Goal: Contribute content

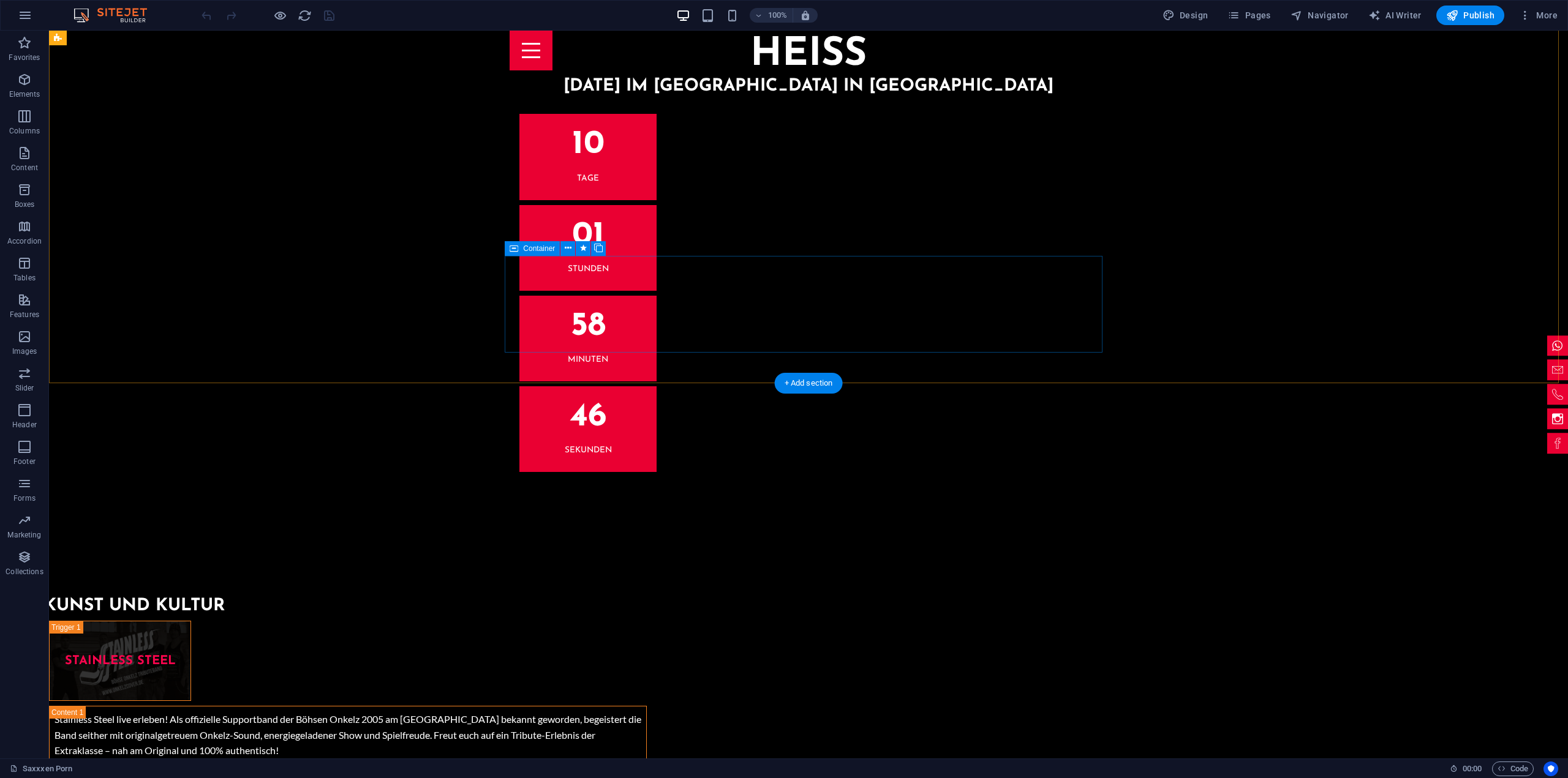
scroll to position [3857, 0]
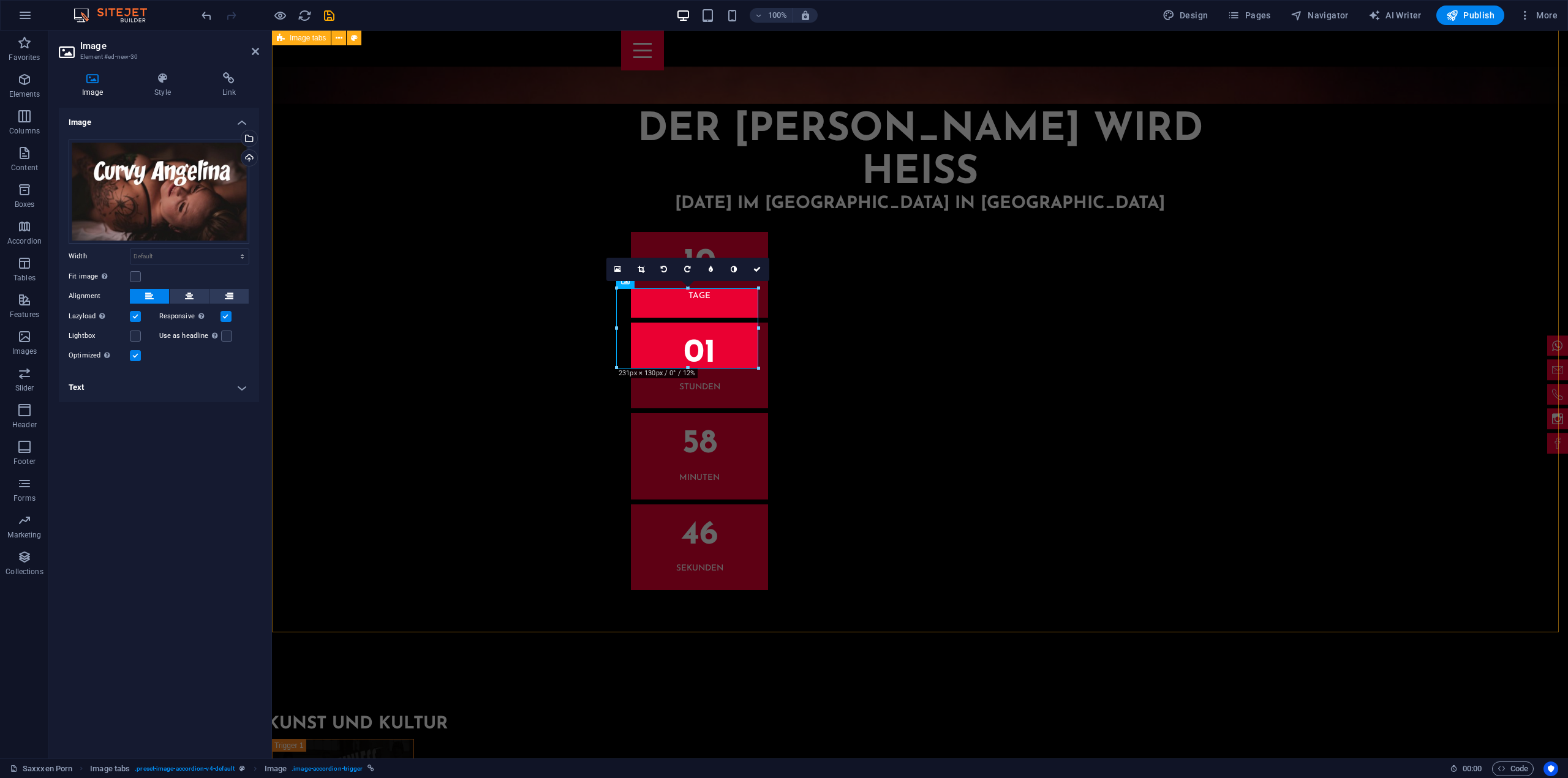
scroll to position [3848, 0]
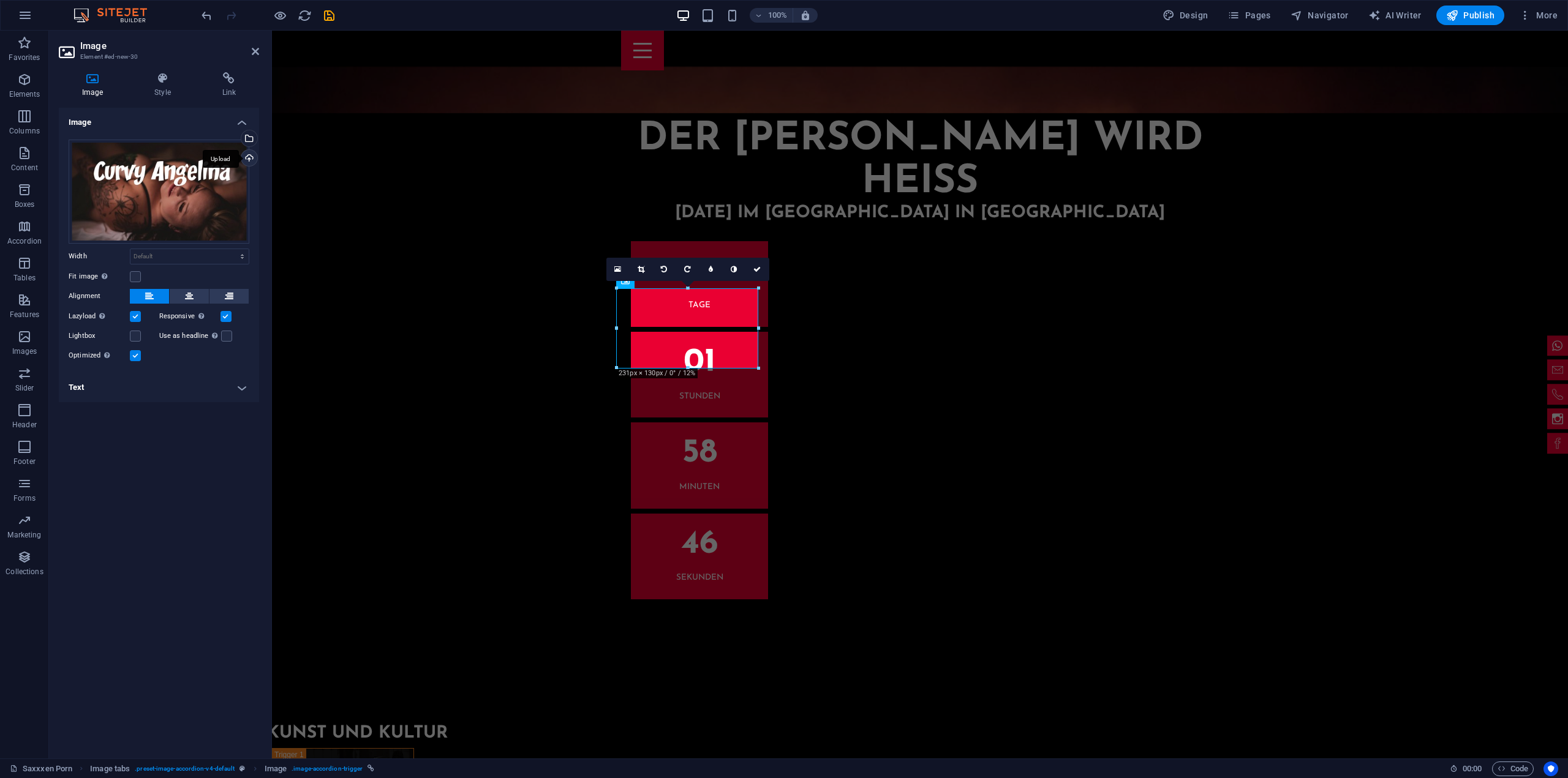
click at [255, 161] on div "Upload" at bounding box center [247, 159] width 18 height 18
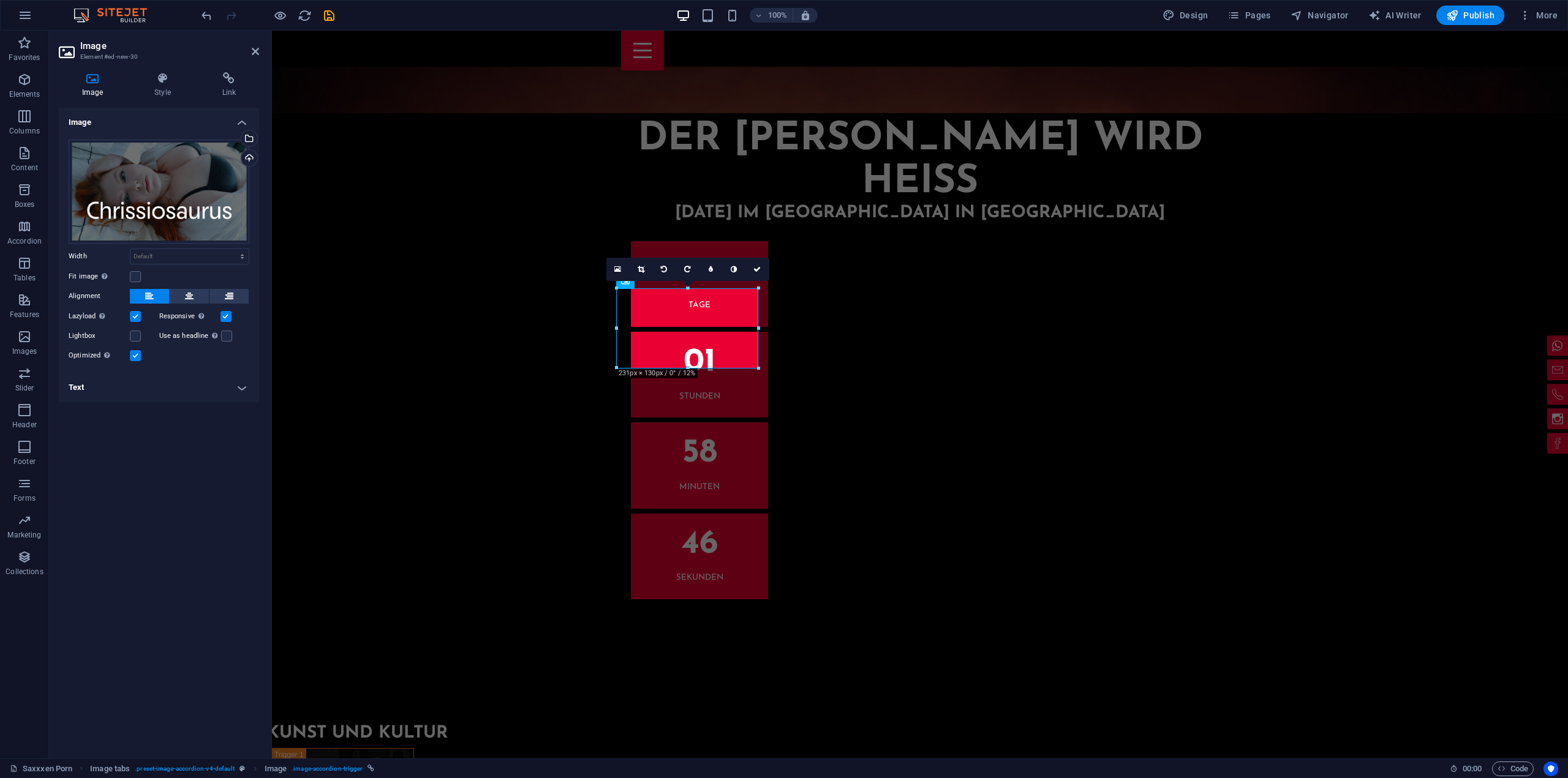
click at [241, 388] on h4 "Text" at bounding box center [159, 387] width 200 height 29
drag, startPoint x: 200, startPoint y: 485, endPoint x: 93, endPoint y: 483, distance: 107.0
click at [93, 483] on h5 "Curvy [PERSON_NAME]" at bounding box center [159, 481] width 167 height 11
click at [192, 295] on icon at bounding box center [189, 296] width 9 height 15
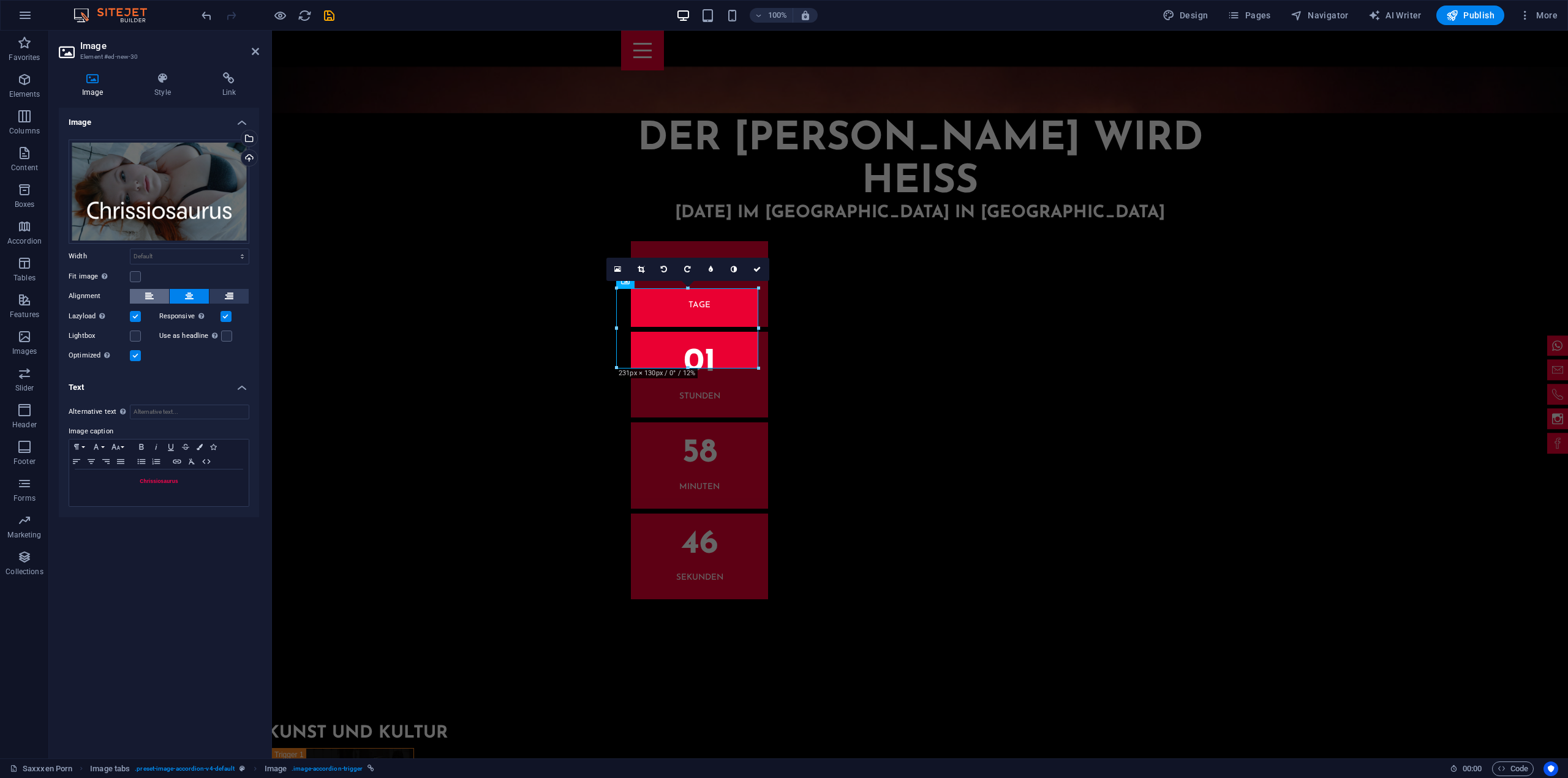
click at [157, 298] on button at bounding box center [149, 296] width 39 height 15
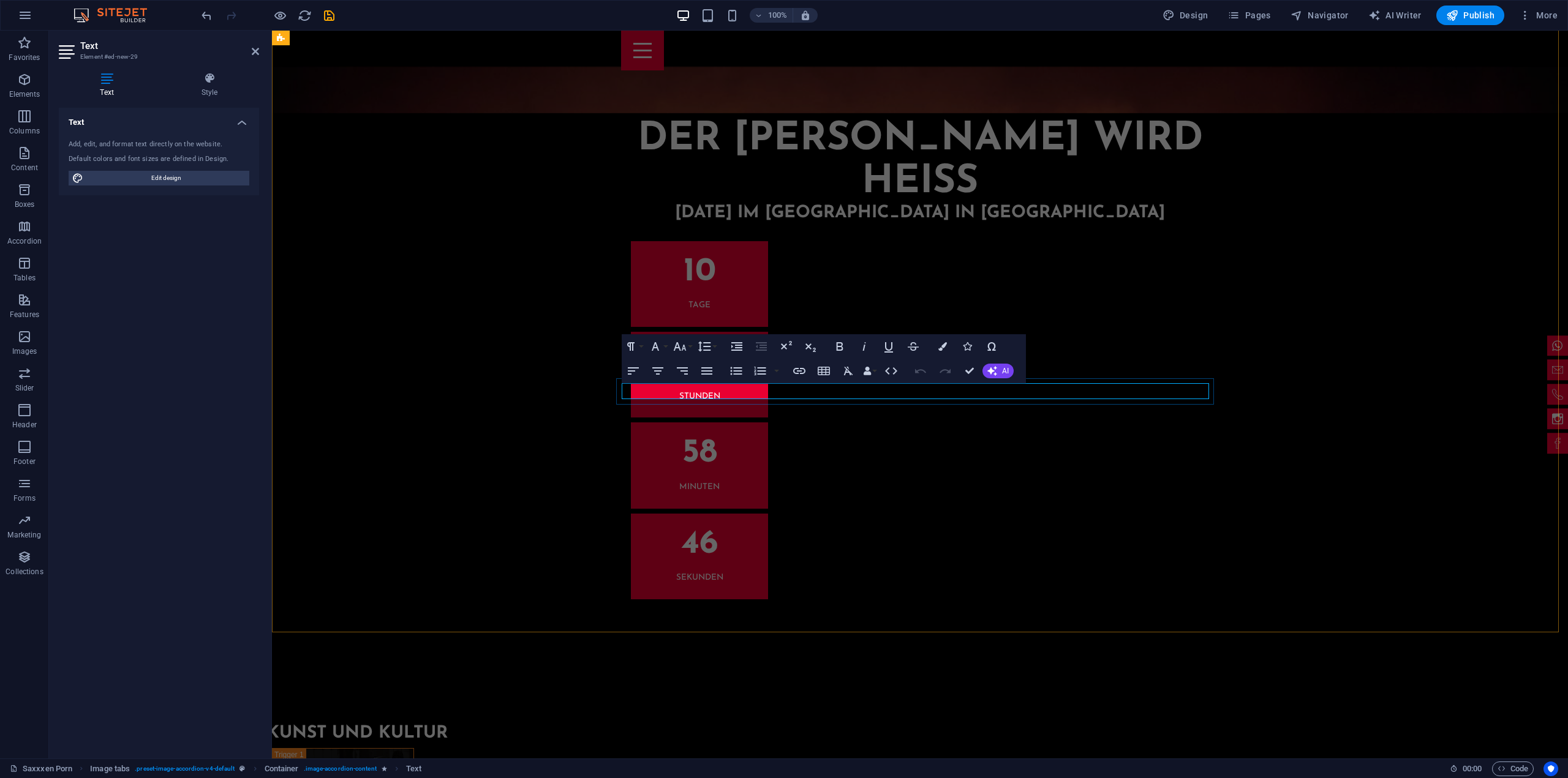
drag, startPoint x: 985, startPoint y: 391, endPoint x: 581, endPoint y: 384, distance: 404.1
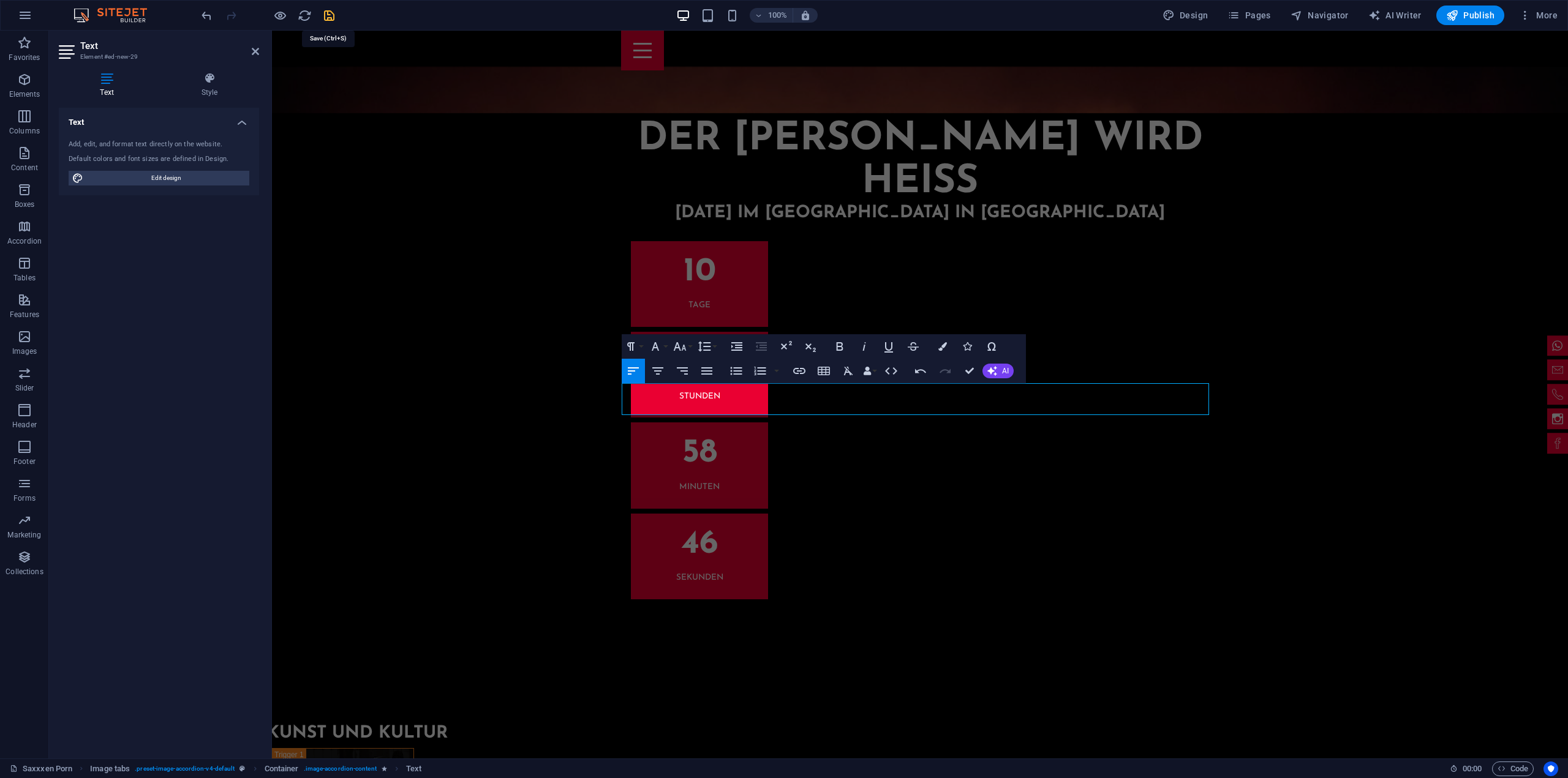
scroll to position [3857, 0]
